Goal: Information Seeking & Learning: Learn about a topic

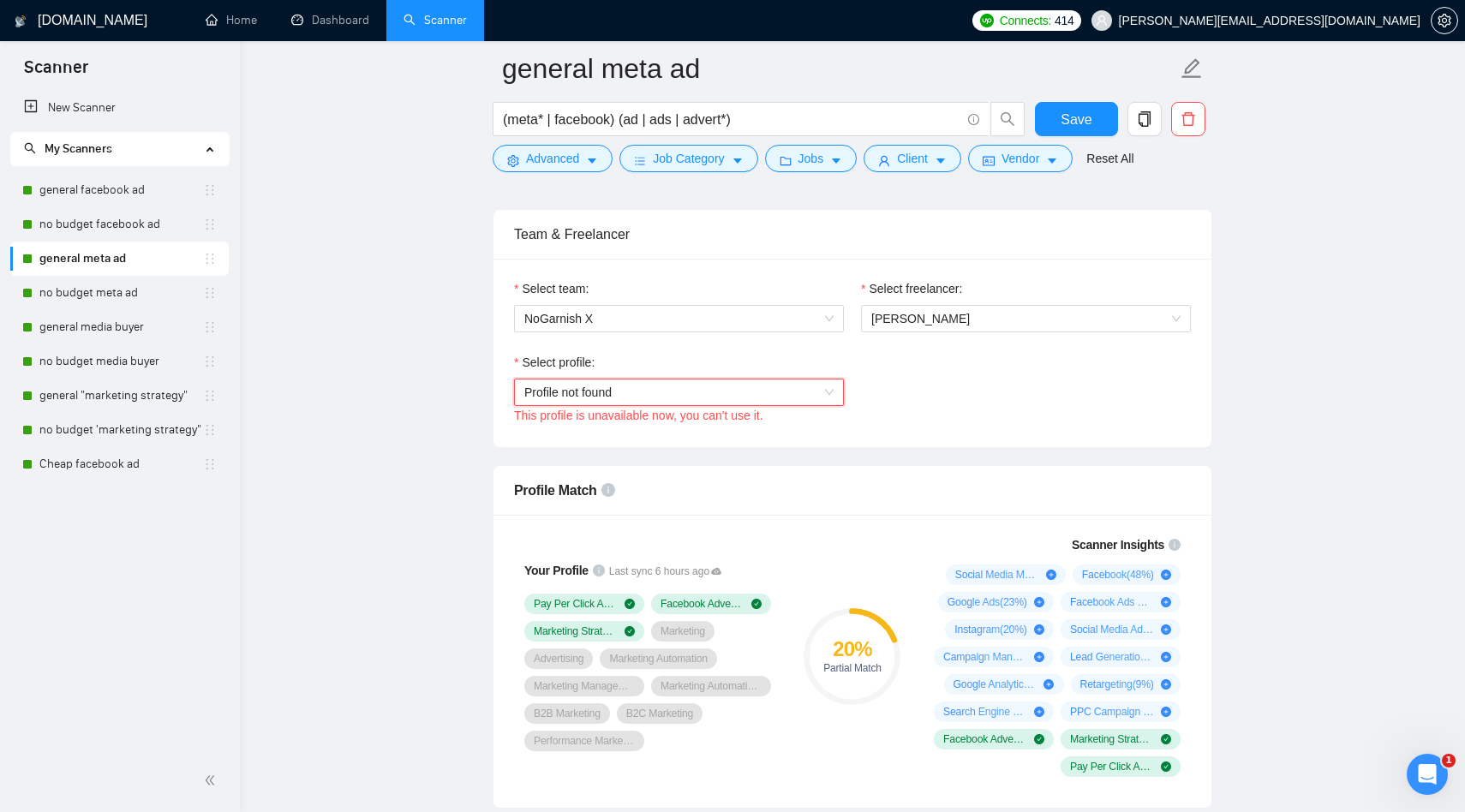
click at [1351, 21] on span "[PERSON_NAME][EMAIL_ADDRESS][DOMAIN_NAME]" at bounding box center [1269, 21] width 301 height 0
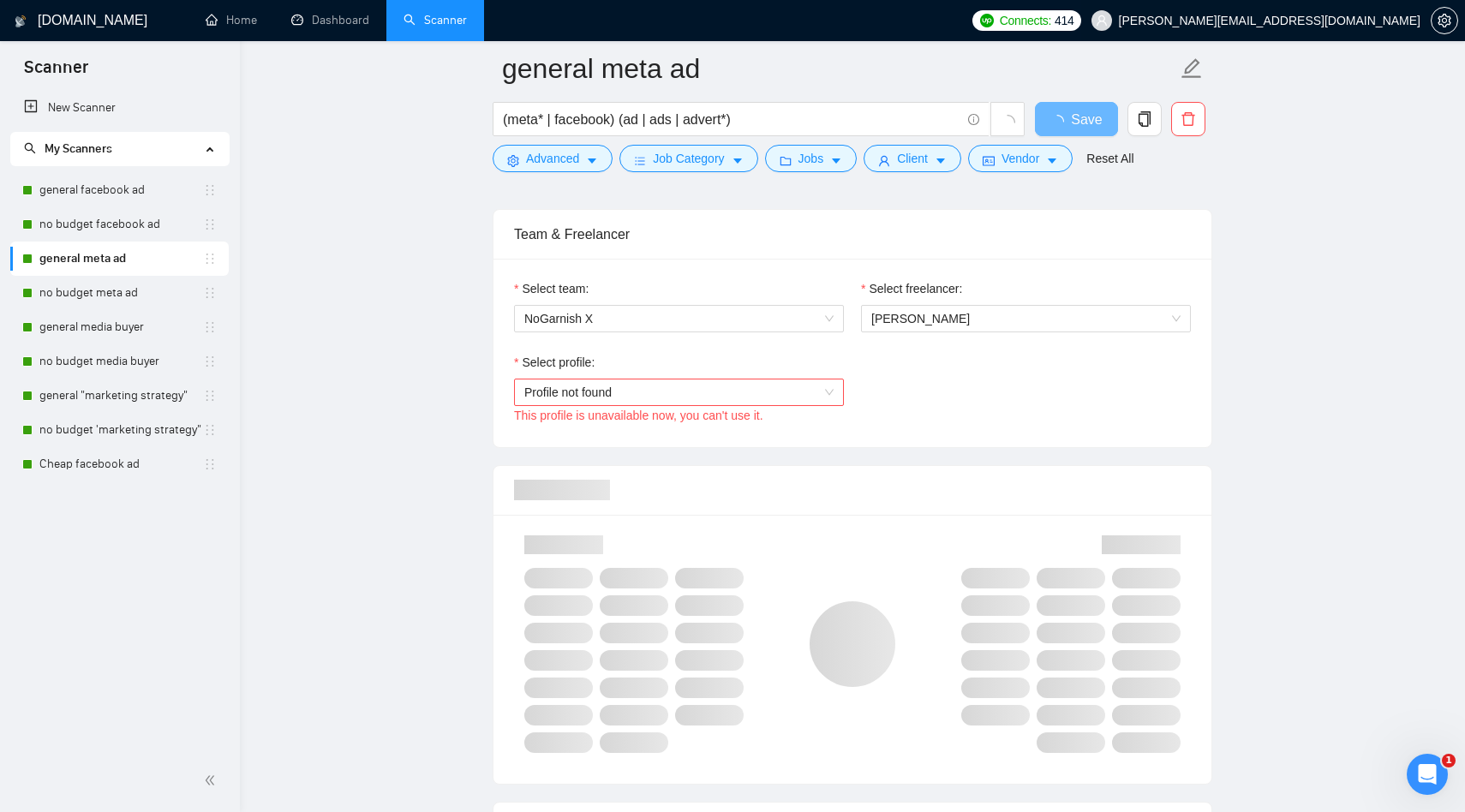
click at [1343, 34] on span "[PERSON_NAME][EMAIL_ADDRESS][DOMAIN_NAME]" at bounding box center [1256, 20] width 349 height 55
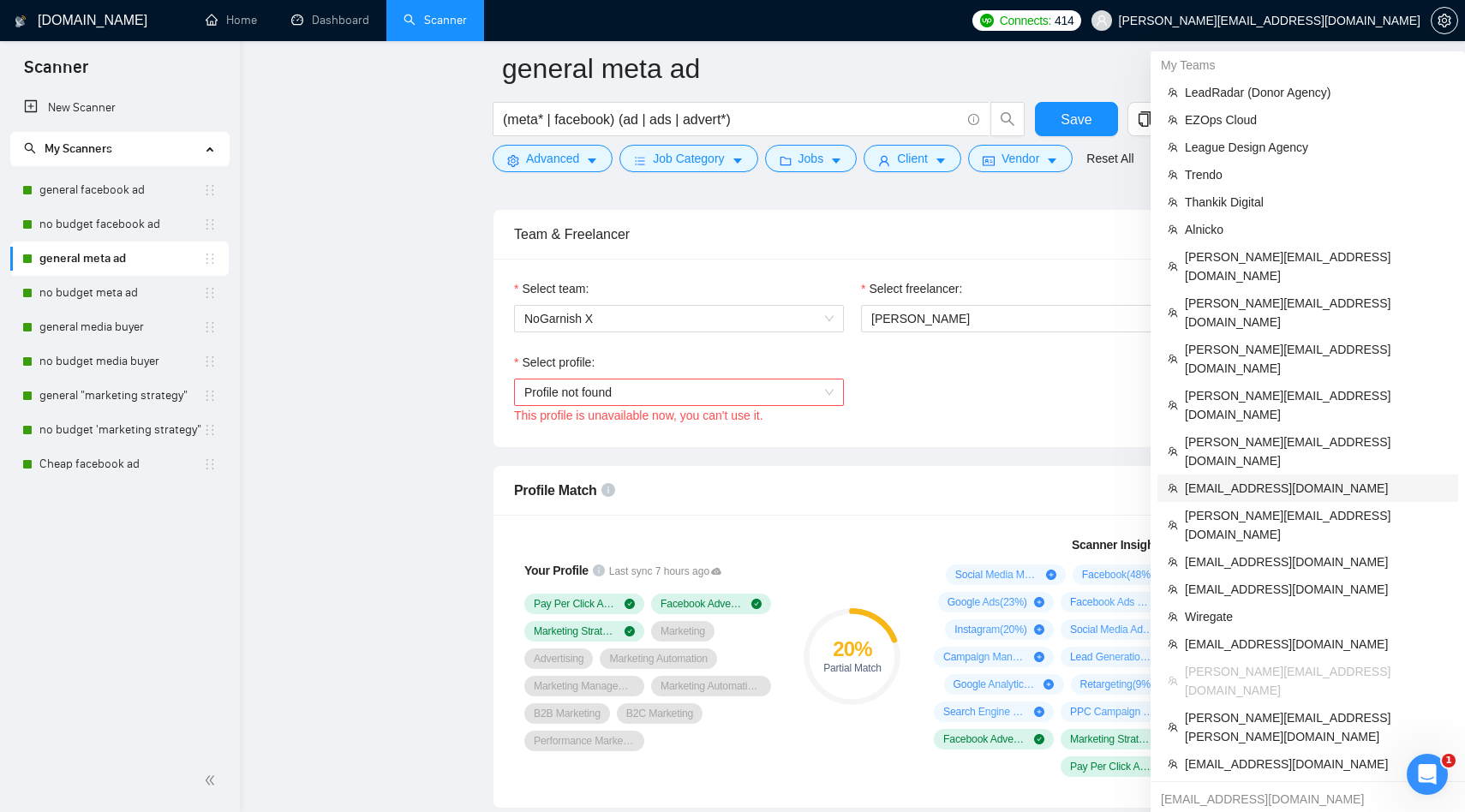
click at [1306, 478] on span "eddy@themidpoint.co" at bounding box center [1316, 488] width 263 height 19
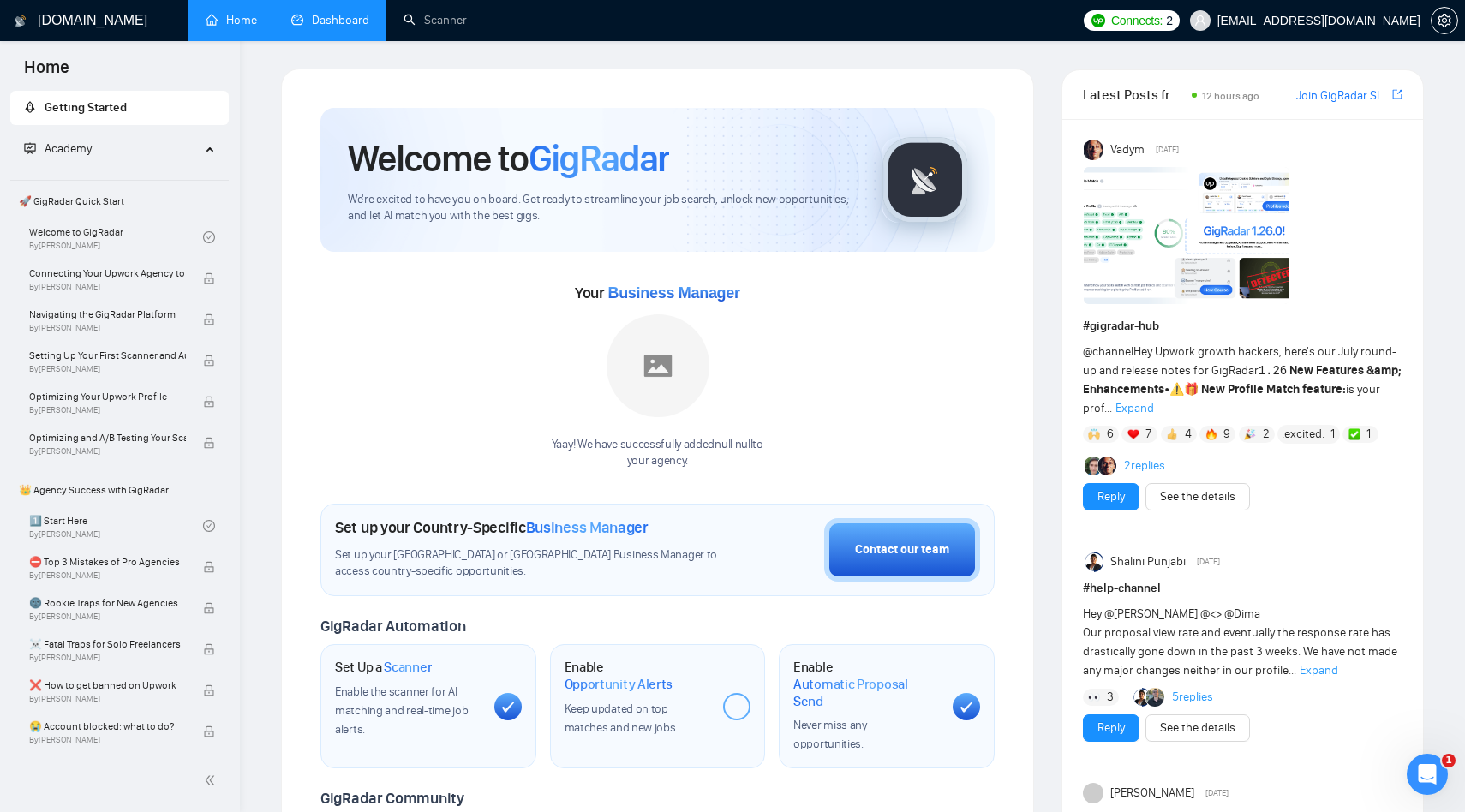
click at [321, 24] on link "Dashboard" at bounding box center [330, 20] width 78 height 15
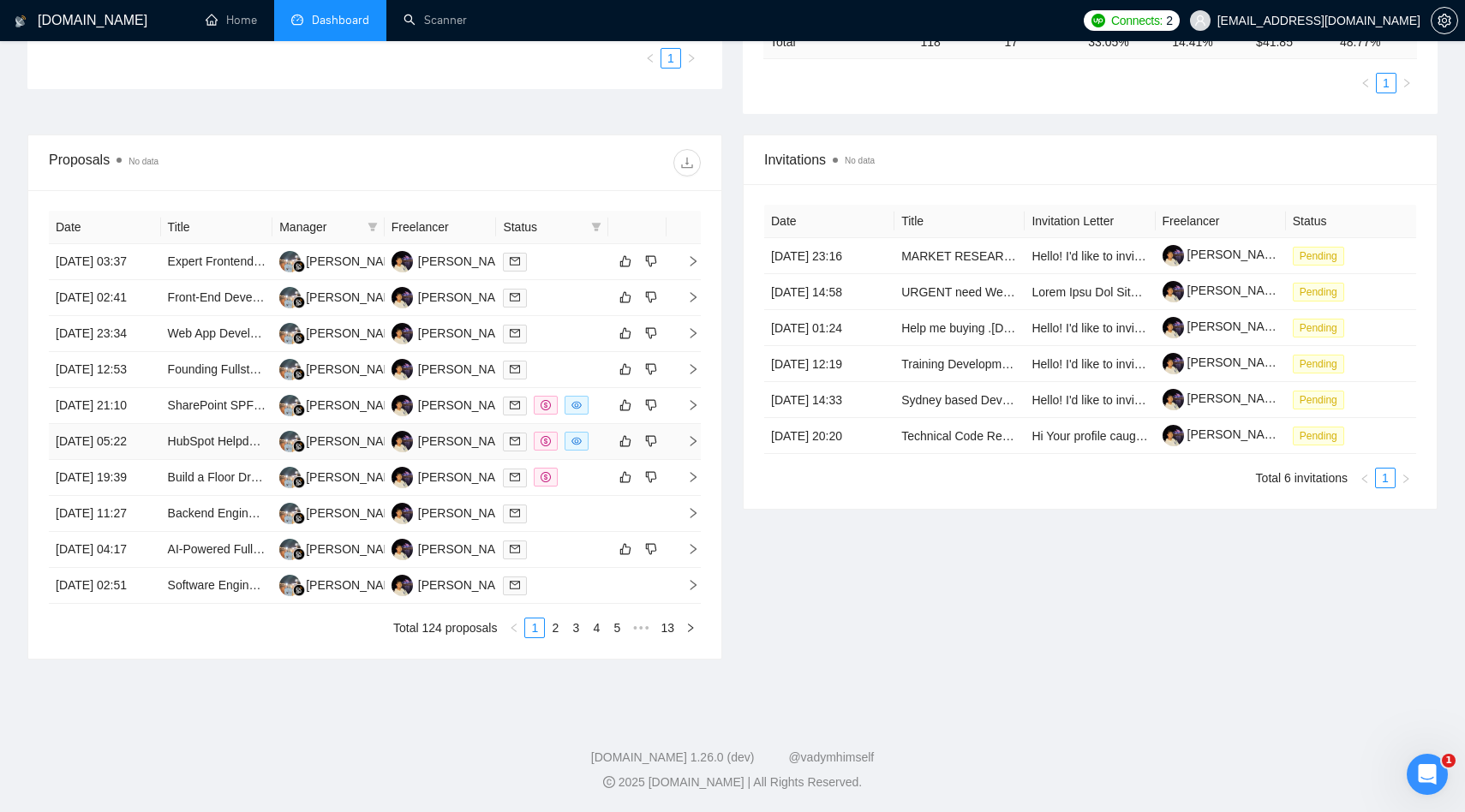
scroll to position [481, 0]
click at [936, 286] on link "URGENT need Web Scraper to Crawling Daily Life Web Data Collection & Cleaning (…" at bounding box center [1186, 292] width 570 height 14
click at [911, 393] on link "Sydney based Developer with Unleashed Expertise" at bounding box center [1038, 400] width 273 height 14
